Goal: Transaction & Acquisition: Purchase product/service

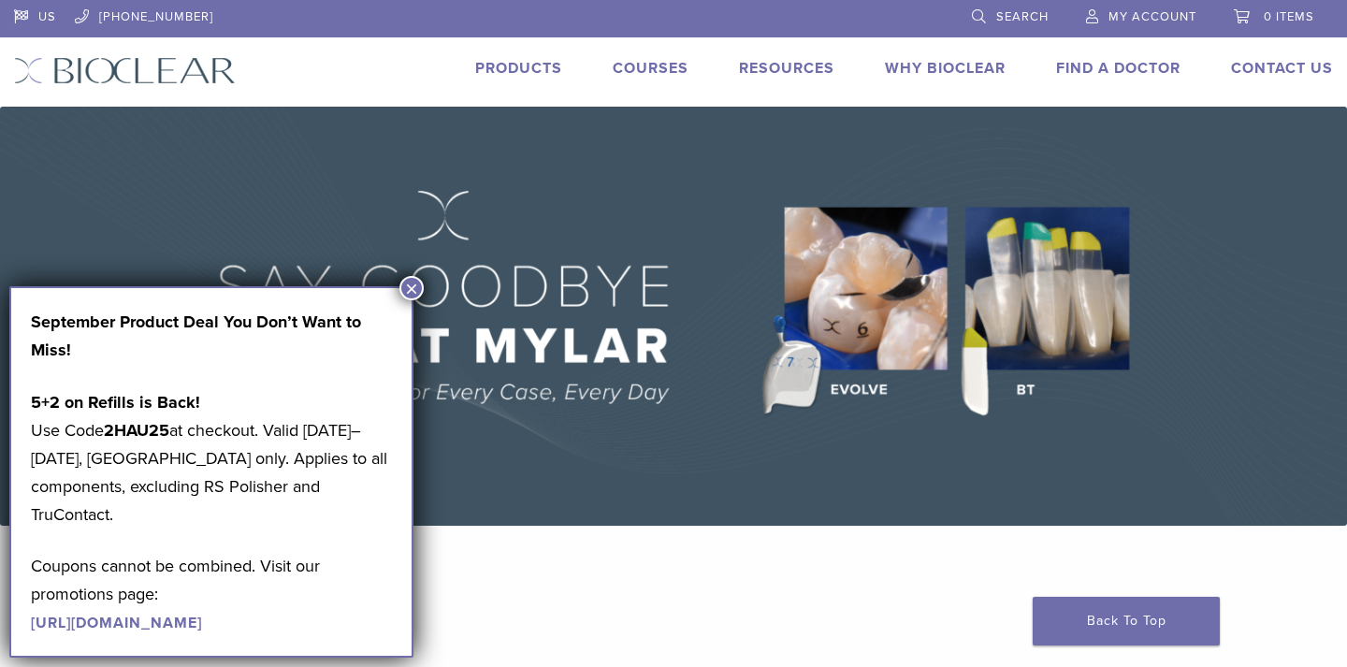
click at [523, 70] on link "Products" at bounding box center [518, 68] width 87 height 19
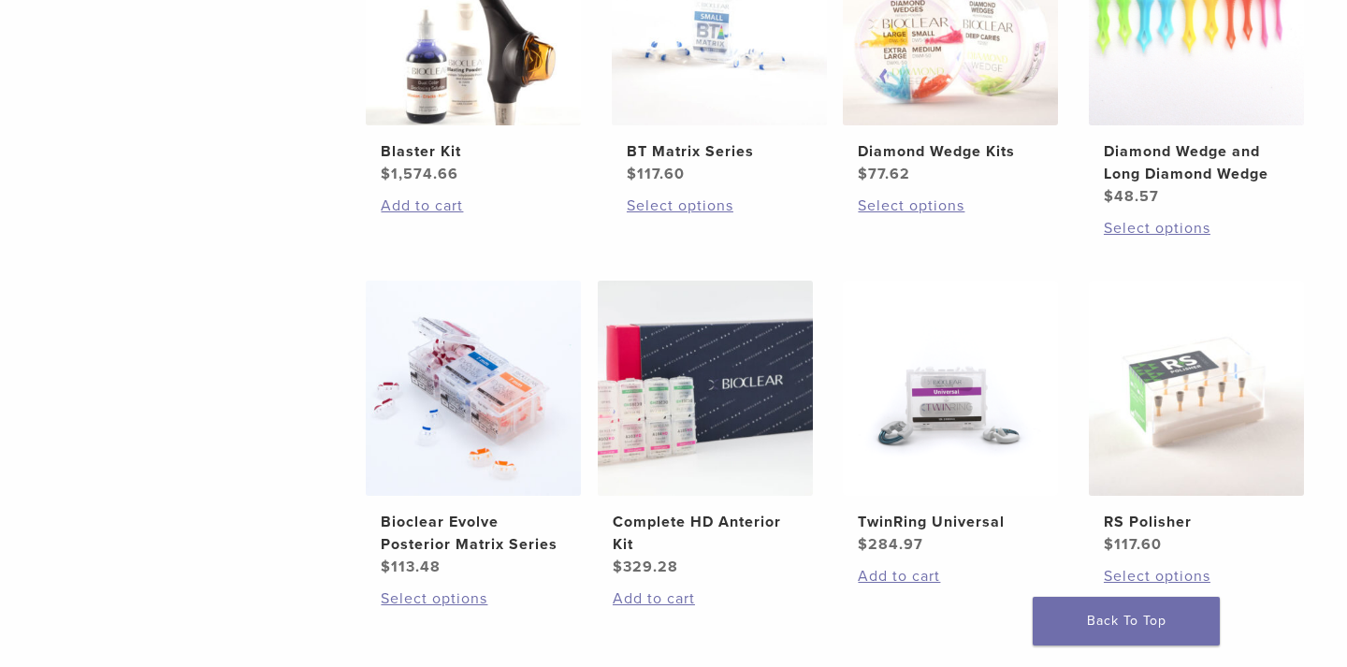
scroll to position [1272, 0]
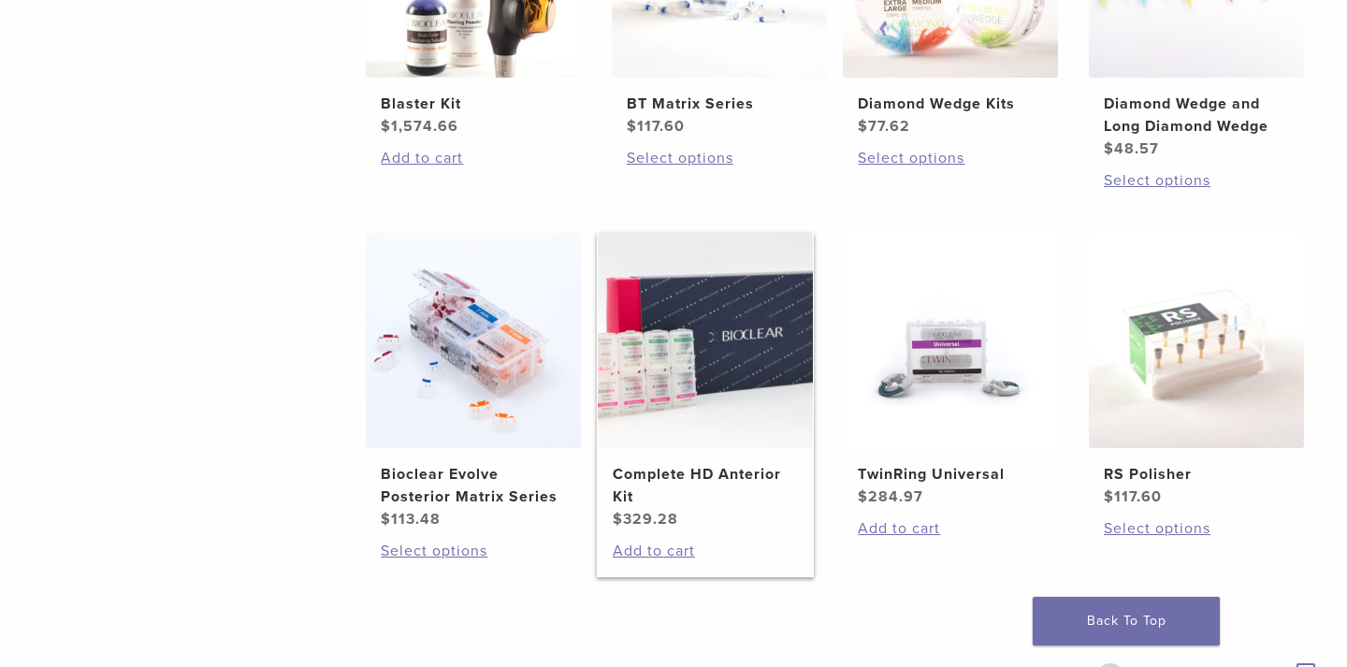
click at [679, 396] on img at bounding box center [705, 340] width 215 height 215
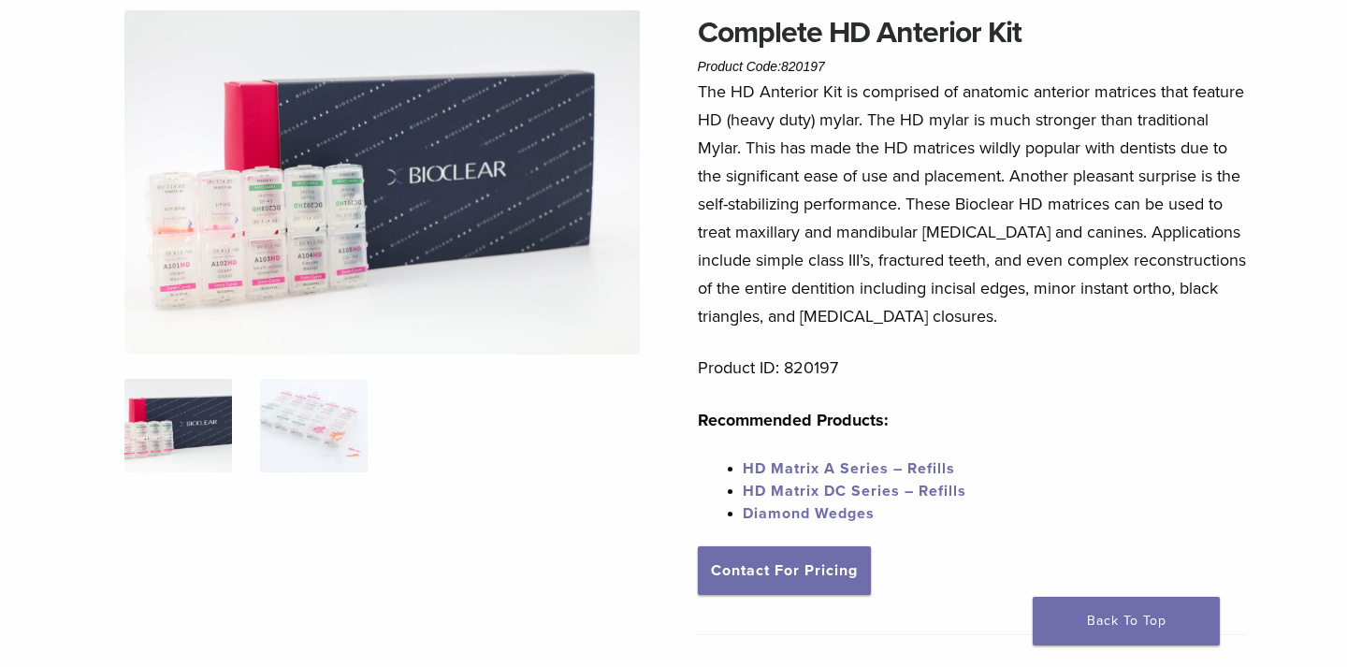
scroll to position [106, 0]
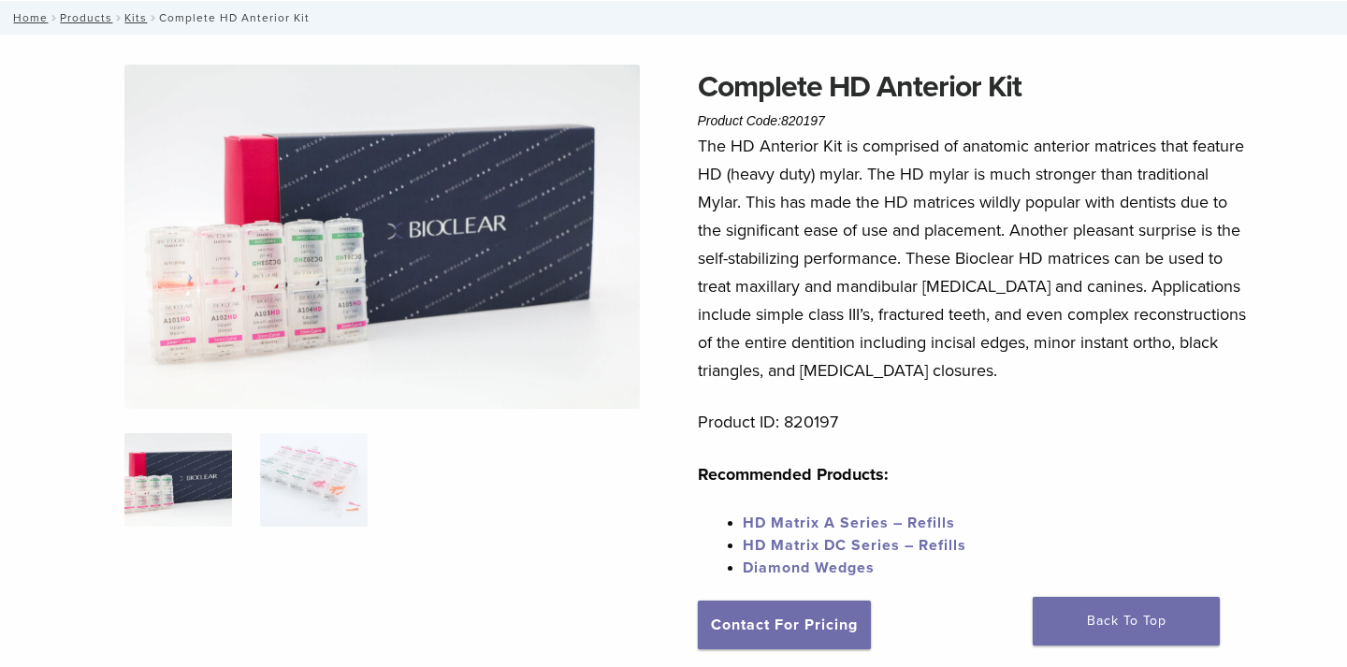
click at [223, 317] on img at bounding box center [382, 237] width 516 height 344
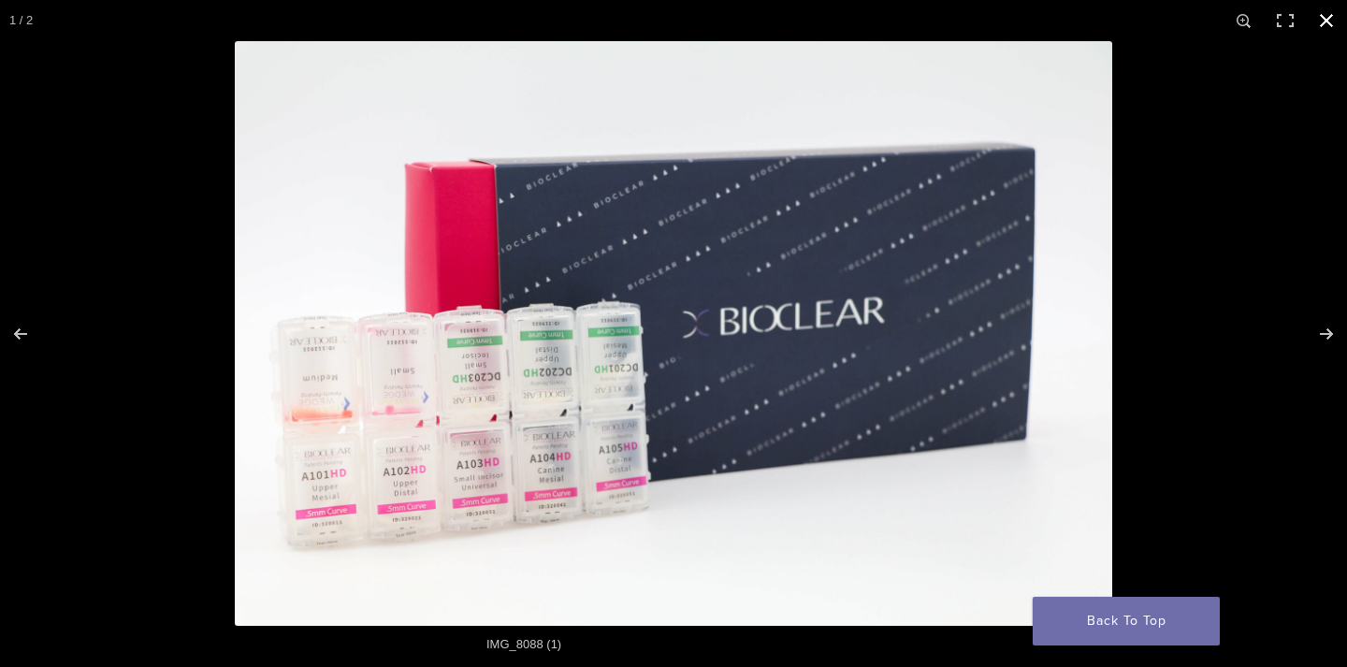
click at [8, 188] on div at bounding box center [673, 333] width 1347 height 667
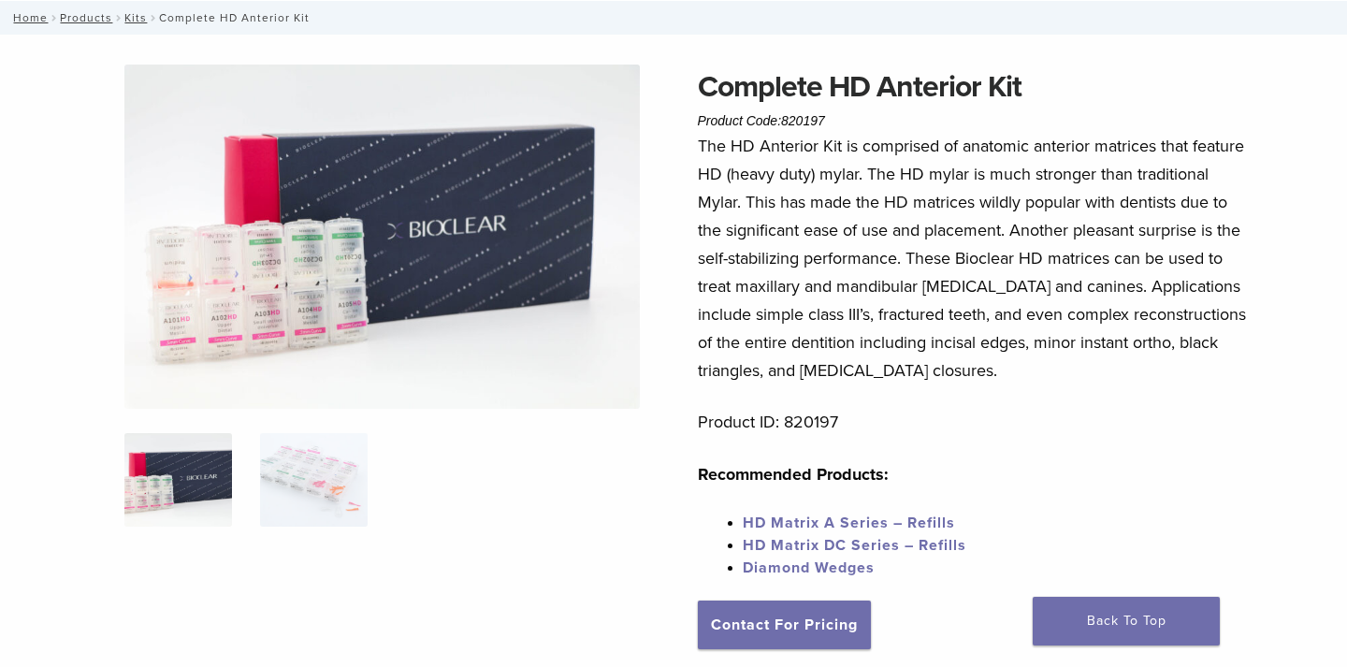
click at [254, 240] on img at bounding box center [382, 237] width 516 height 344
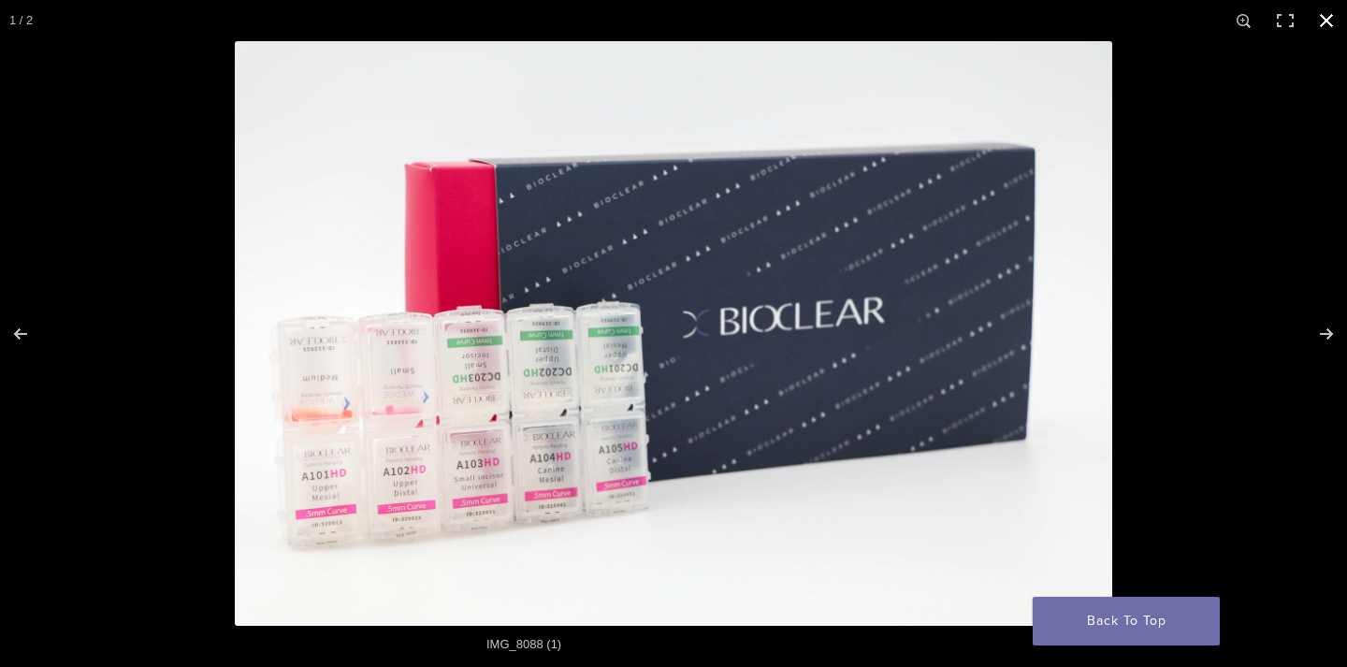
click at [146, 257] on div at bounding box center [673, 333] width 1347 height 667
